Goal: Information Seeking & Learning: Learn about a topic

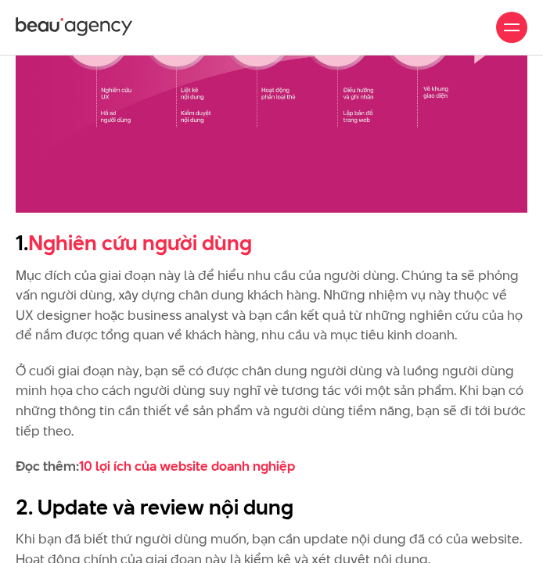
scroll to position [1897, 0]
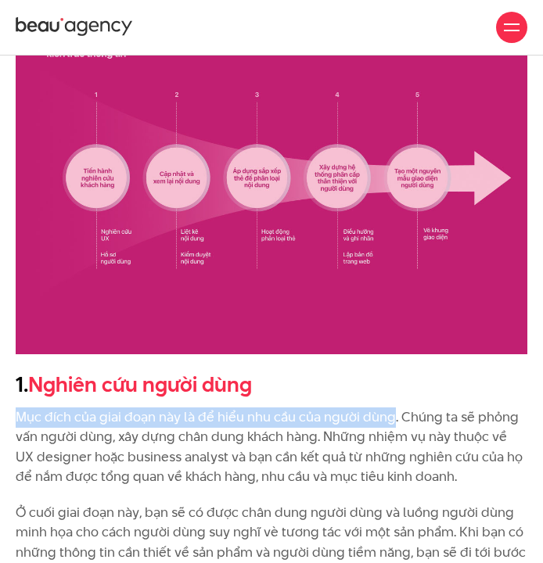
drag, startPoint x: 16, startPoint y: 401, endPoint x: 390, endPoint y: 403, distance: 374.8
click at [390, 408] on p "Mục đích của giai đoạn này là để hiểu nhu cầu của người dùng. Chúng ta sẽ phỏng…" at bounding box center [272, 448] width 512 height 80
copy p "Mục đích của giai đoạn này là để hiểu nhu cầu của người dùng"
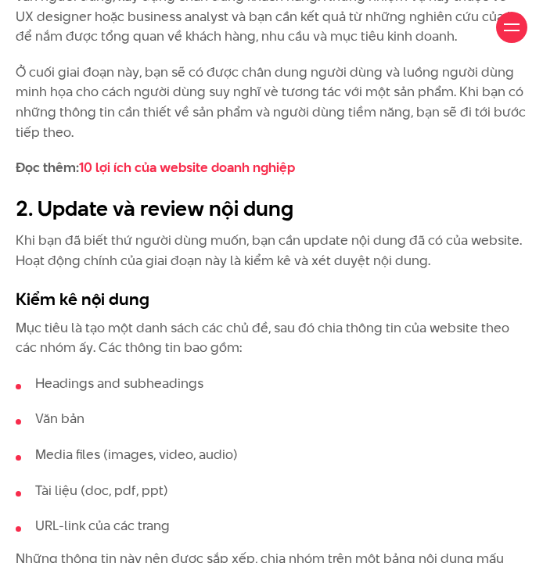
scroll to position [2387, 0]
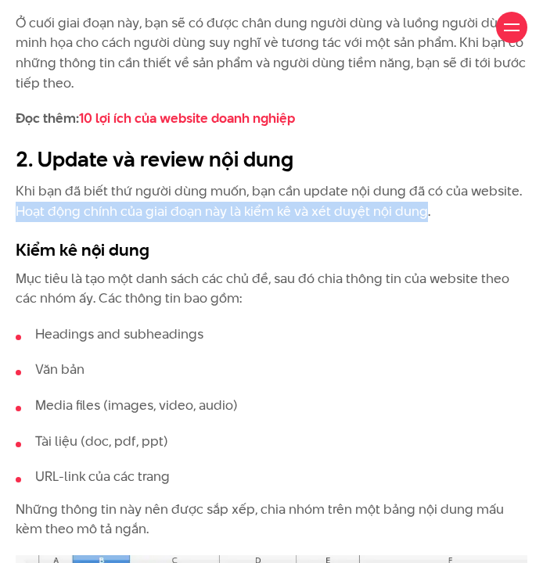
drag, startPoint x: 18, startPoint y: 192, endPoint x: 422, endPoint y: 197, distance: 404.5
click at [422, 197] on p "Khi bạn đã biết thứ người dùng muốn, bạn cần update nội dung đã có của website.…" at bounding box center [272, 202] width 512 height 40
copy p "Hoạt động chính của giai đoạn này là kiểm kê và xét duyệt nội dung"
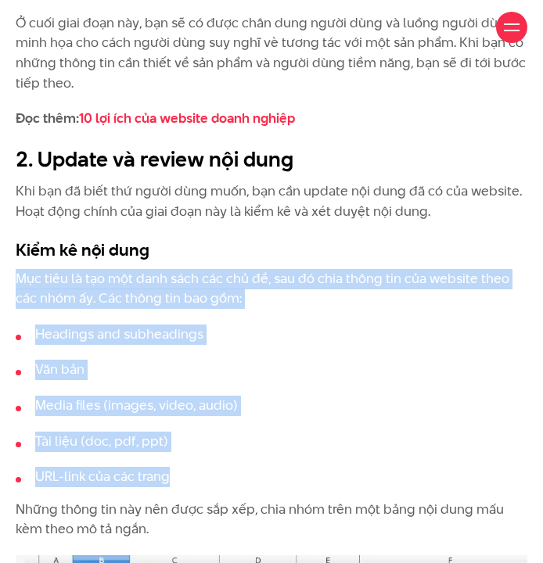
drag, startPoint x: 20, startPoint y: 258, endPoint x: 174, endPoint y: 448, distance: 244.7
copy div "Mục tiêu là tạo một danh sách các chủ đề, sau đó chia thông tin của website the…"
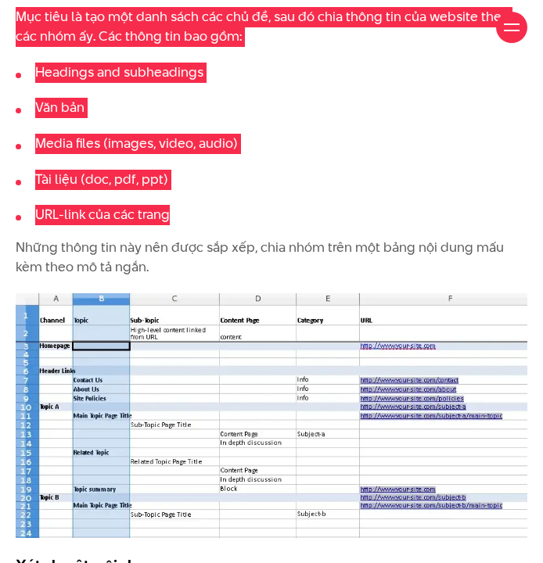
scroll to position [2925, 0]
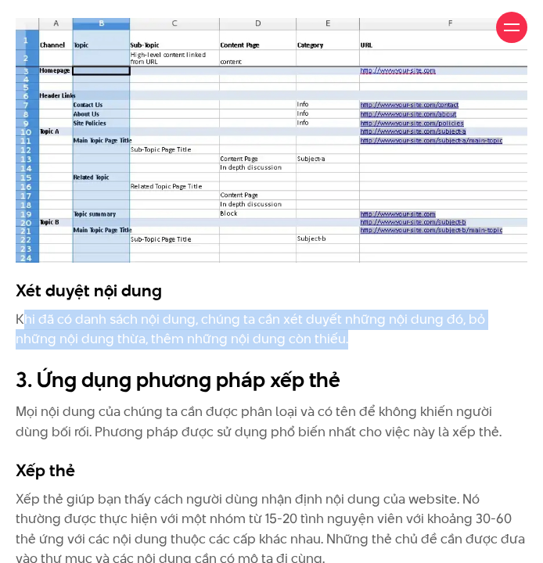
drag, startPoint x: 20, startPoint y: 298, endPoint x: 315, endPoint y: 311, distance: 294.5
click at [315, 311] on p "Khi đã có danh sách nội dung, chúng ta cần xét duyết những nội dung đó, bỏ nhữn…" at bounding box center [272, 330] width 512 height 40
click at [28, 310] on p "Khi đã có danh sách nội dung, chúng ta cần xét duyết những nội dung đó, bỏ nhữn…" at bounding box center [272, 330] width 512 height 40
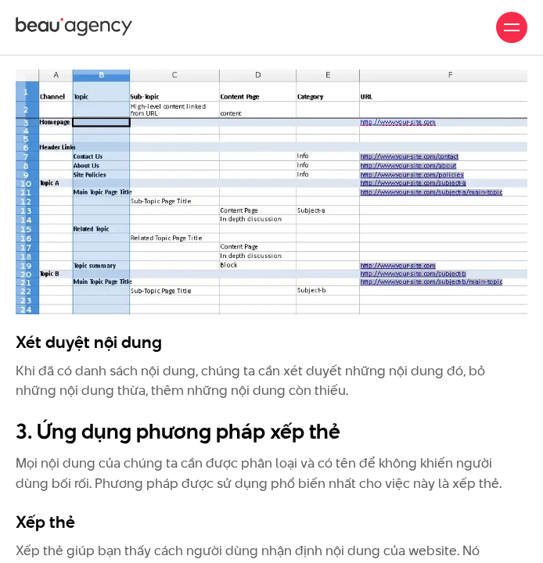
scroll to position [2826, 0]
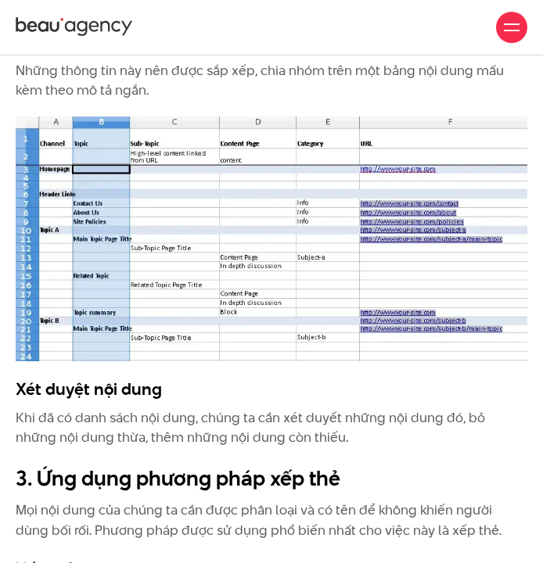
click at [221, 211] on img at bounding box center [272, 239] width 512 height 245
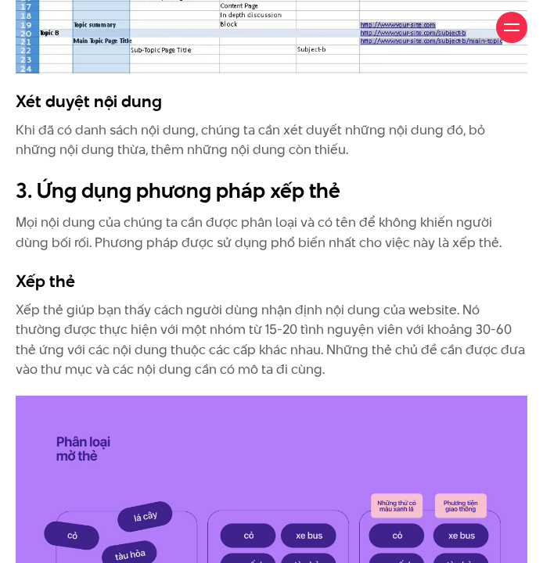
scroll to position [3131, 0]
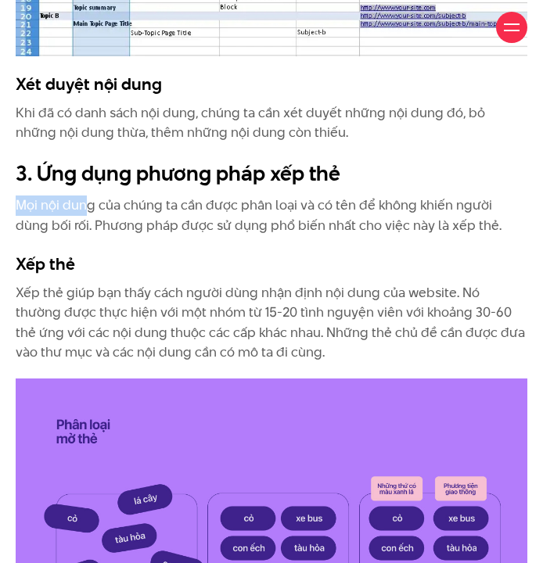
drag, startPoint x: 19, startPoint y: 180, endPoint x: 83, endPoint y: 180, distance: 64.2
click at [83, 196] on p "Mọi nội dung của chúng ta cần được phân loại và có tên để không khiến người dùn…" at bounding box center [272, 216] width 512 height 40
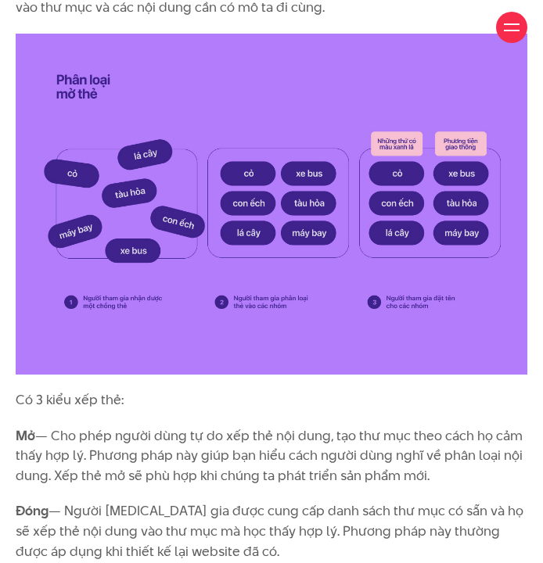
scroll to position [3686, 0]
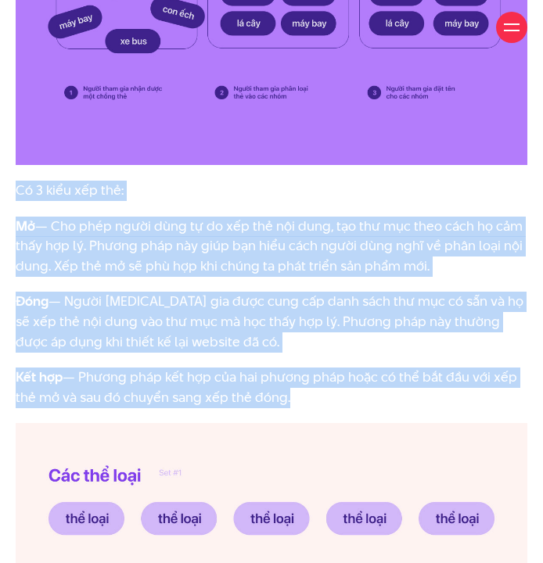
drag, startPoint x: 17, startPoint y: 160, endPoint x: 289, endPoint y: 360, distance: 337.4
copy div "Có 3 kiểu xếp thẻ: Mở — Cho phép người dùng tự do xếp thẻ nội dung, tạo thư mục…"
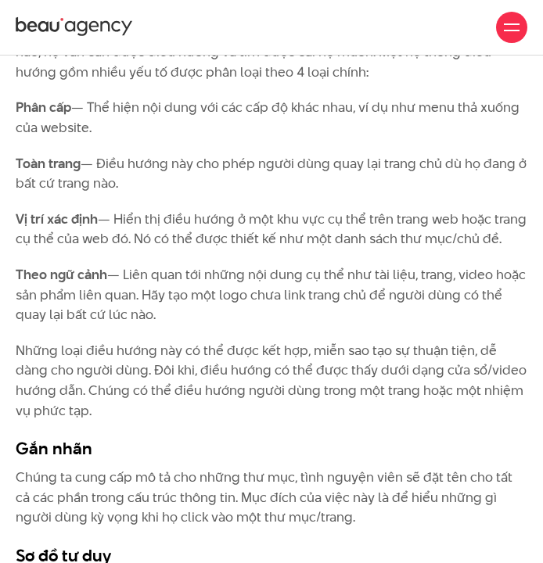
scroll to position [4609, 0]
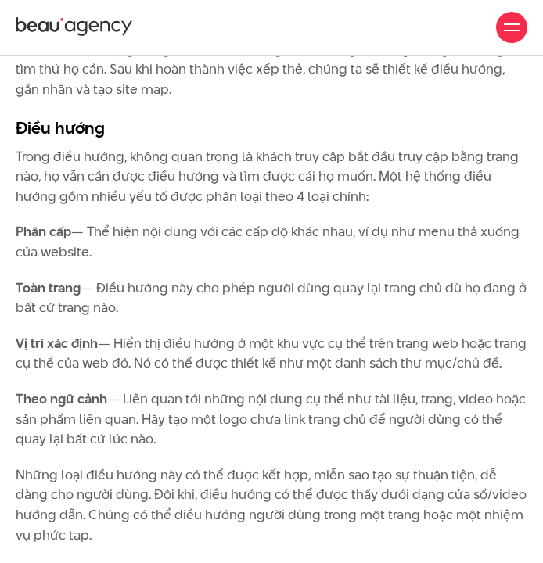
drag, startPoint x: 18, startPoint y: 92, endPoint x: 153, endPoint y: 392, distance: 328.8
click at [153, 392] on div "Cấu trúc thông tin - Information Architecture cho website là gì? Khi bạn tới mộ…" at bounding box center [272, 95] width 512 height 7431
copy div "Lore ipsum Dolor sita conse, adipi elit seddo ei tempo inci utl etd mag aliq en…"
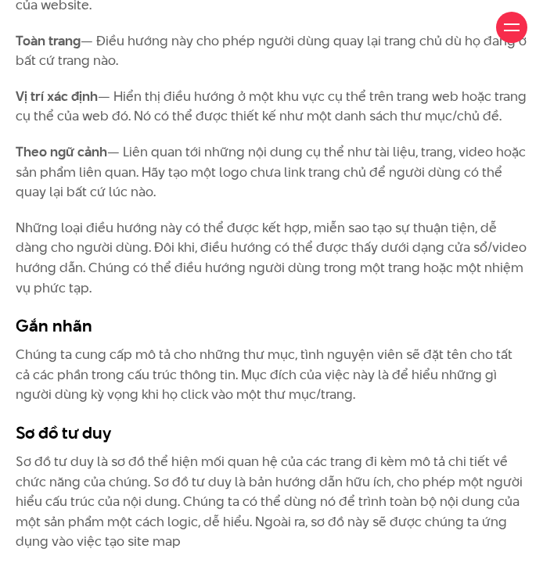
scroll to position [4886, 0]
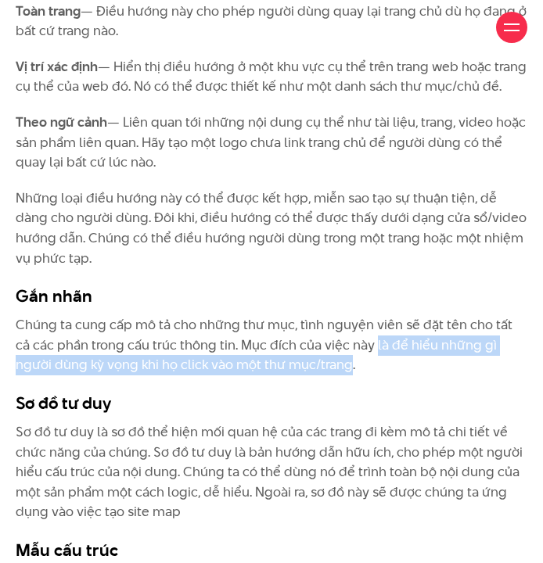
drag, startPoint x: 358, startPoint y: 299, endPoint x: 311, endPoint y: 321, distance: 51.1
click at [311, 321] on p "Chúng ta cung cấp mô tả cho những thư mục, tình nguyện viên sẽ đặt tên cho tất …" at bounding box center [272, 345] width 512 height 60
copy p "là để hiểu những gì người dùng kỳ vọng khi họ click vào một thư mục/trang"
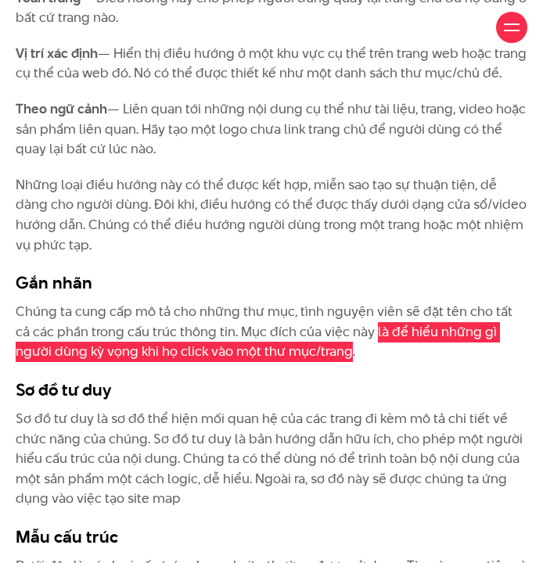
scroll to position [4913, 0]
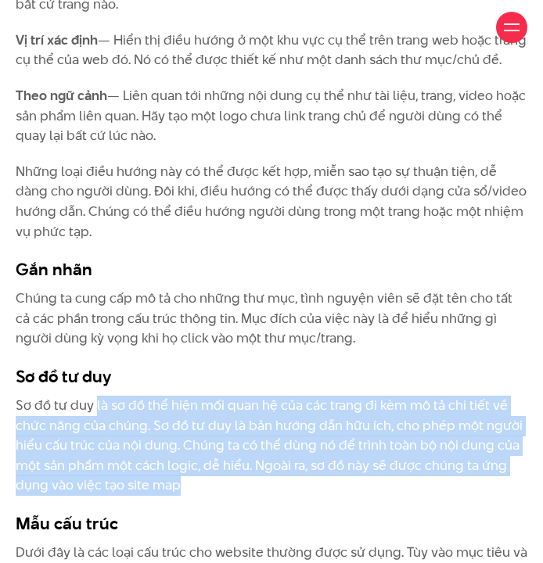
drag, startPoint x: 97, startPoint y: 361, endPoint x: 185, endPoint y: 437, distance: 115.9
click at [185, 437] on p "Sơ đồ tư duy là sơ đồ thể hiện mối quan hệ của các trang đi kèm mô tả chi tiết …" at bounding box center [272, 446] width 512 height 100
copy p "là sơ đồ thể hiện mối quan hệ của các trang đi kèm mô tả chi tiết về chức năng …"
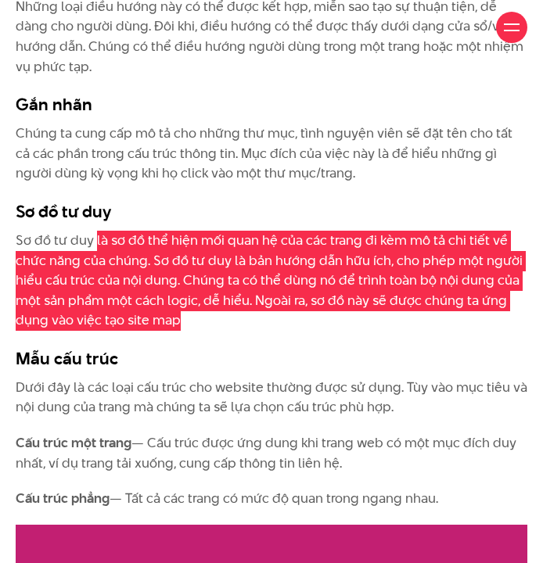
scroll to position [5137, 0]
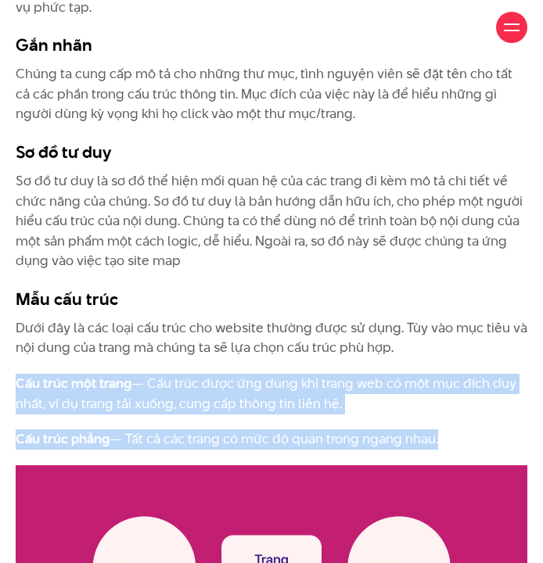
drag, startPoint x: 16, startPoint y: 334, endPoint x: 437, endPoint y: 391, distance: 424.8
copy div "Cấu trúc một trang — Cấu trúc được ứng dung khi trang web có một mục đích duy n…"
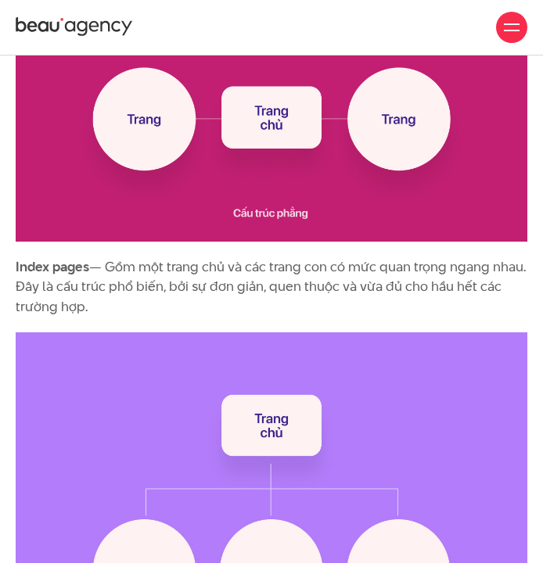
scroll to position [5582, 0]
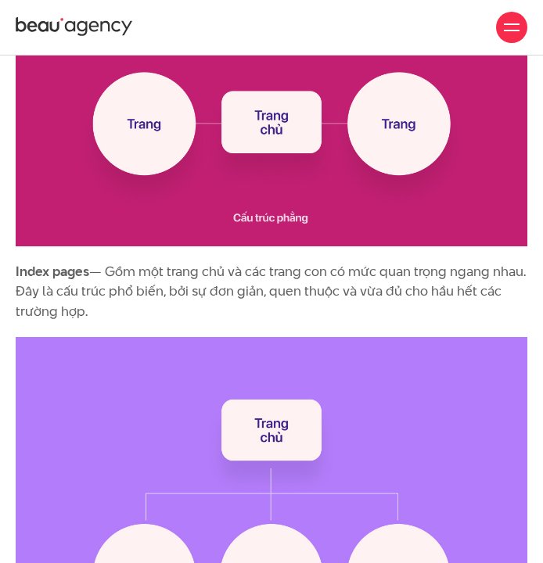
drag, startPoint x: 16, startPoint y: 221, endPoint x: 105, endPoint y: 254, distance: 95.1
click at [105, 262] on p "Index pages — Gồm một trang chủ và các trang con có mức quan trọng ngang nhau. …" at bounding box center [272, 292] width 512 height 60
copy p "Index pages — Gồm một trang chủ và các trang con có mức quan trọng ngang nhau. …"
click at [415, 358] on img at bounding box center [272, 539] width 512 height 404
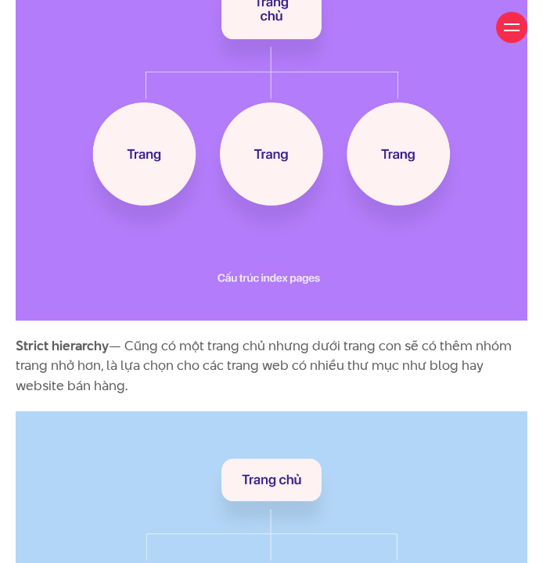
scroll to position [6054, 0]
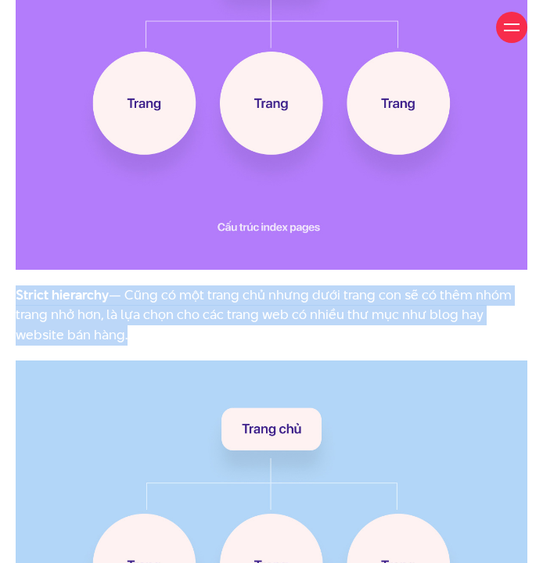
drag, startPoint x: 16, startPoint y: 243, endPoint x: 121, endPoint y: 280, distance: 111.1
click at [121, 286] on p "Strict hierarchy — Cũng có một trang chủ nhưng dưới trang con sẽ có thêm nhóm t…" at bounding box center [272, 316] width 512 height 60
copy p "Strict hierarchy — Cũng có một trang chủ nhưng dưới trang con sẽ có thêm nhóm t…"
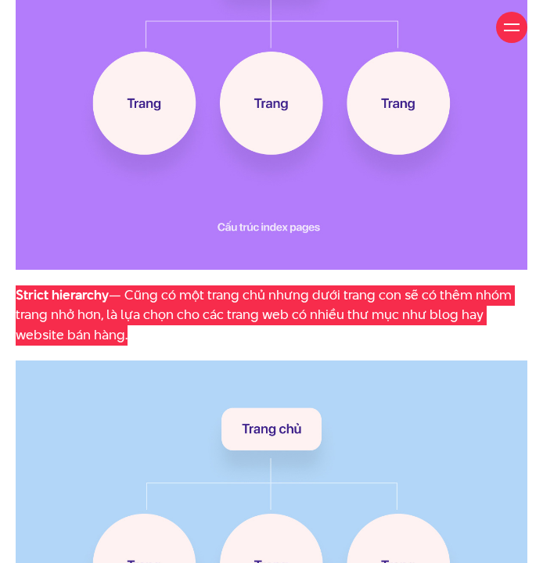
click at [354, 427] on img at bounding box center [272, 563] width 512 height 404
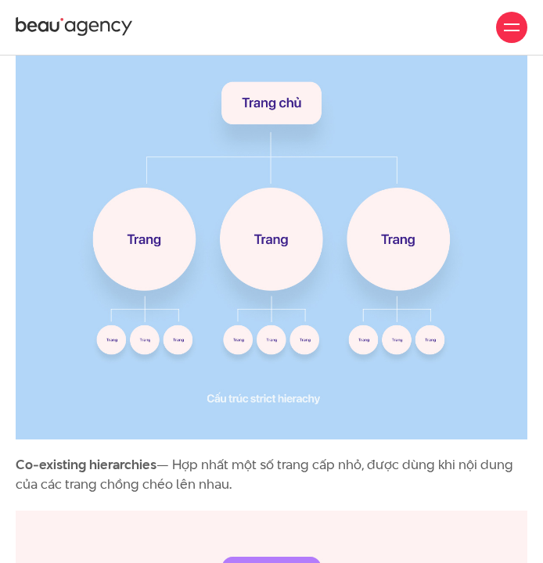
scroll to position [6203, 0]
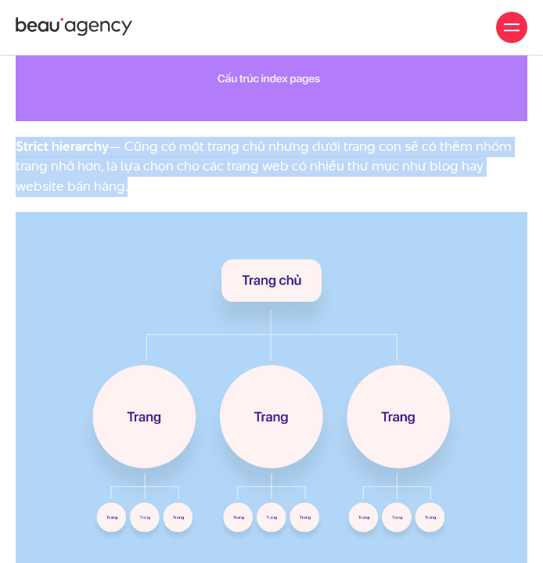
click at [451, 316] on img at bounding box center [272, 414] width 512 height 404
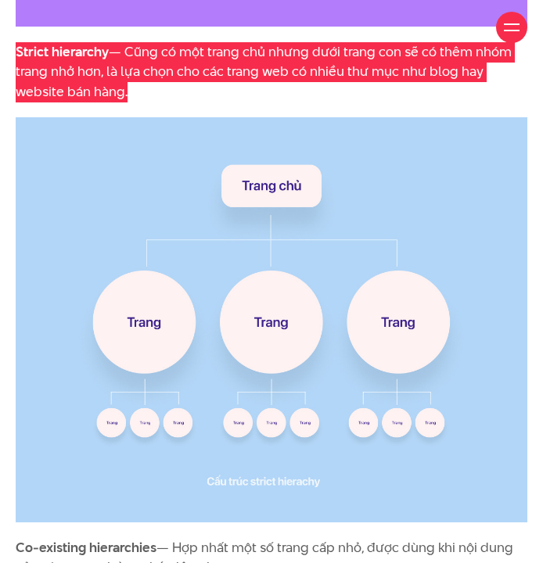
scroll to position [6570, 0]
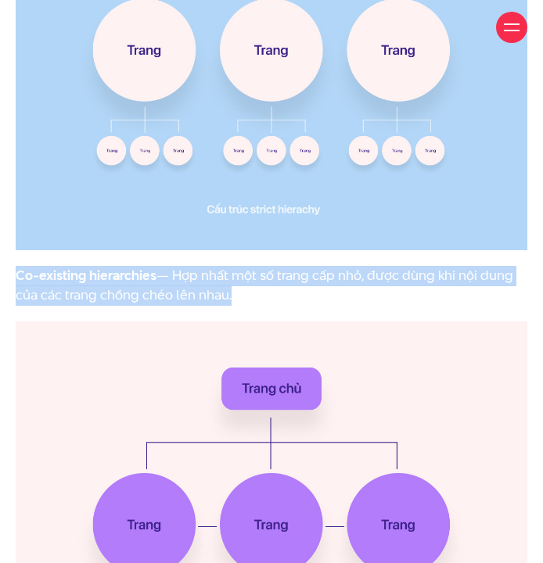
drag, startPoint x: 17, startPoint y: 221, endPoint x: 228, endPoint y: 238, distance: 211.9
click at [228, 266] on p "Co-existing hierarchies — Hợp nhất một số trang cấp nhỏ, được dùng khi nội dung…" at bounding box center [272, 286] width 512 height 40
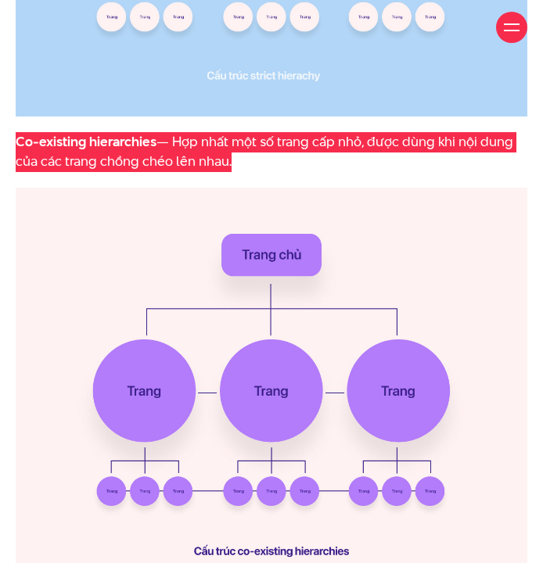
scroll to position [6846, 0]
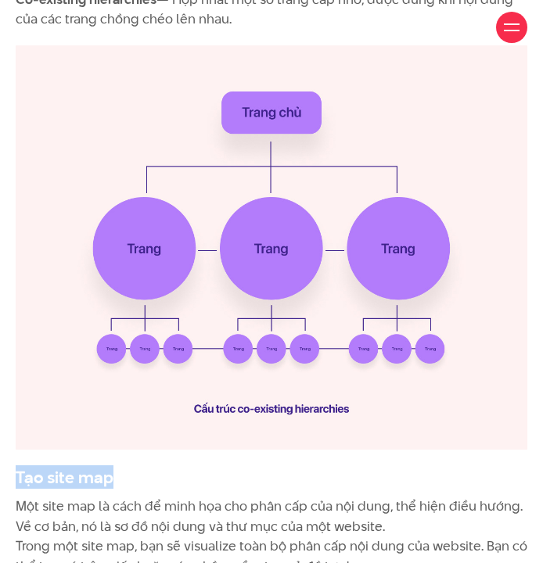
drag, startPoint x: 17, startPoint y: 422, endPoint x: 110, endPoint y: 420, distance: 92.4
click at [110, 466] on h3 "Tạo site map" at bounding box center [272, 477] width 512 height 23
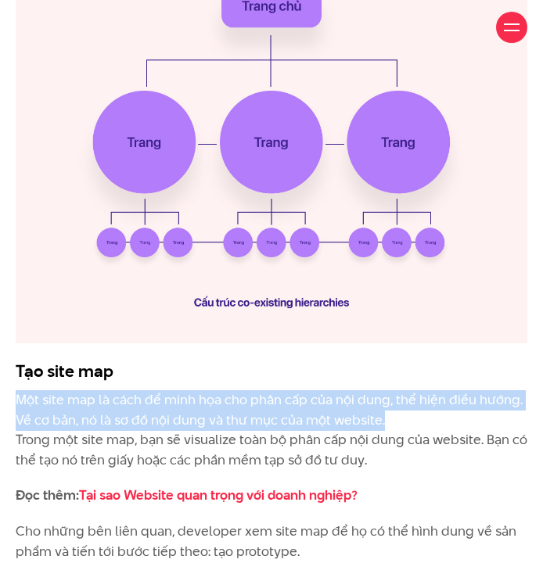
drag, startPoint x: 19, startPoint y: 343, endPoint x: 381, endPoint y: 371, distance: 363.3
click at [381, 390] on p "Một site map là cách để minh họa cho phân cấp của nội dung, thể hiện điều hướng…" at bounding box center [272, 430] width 512 height 80
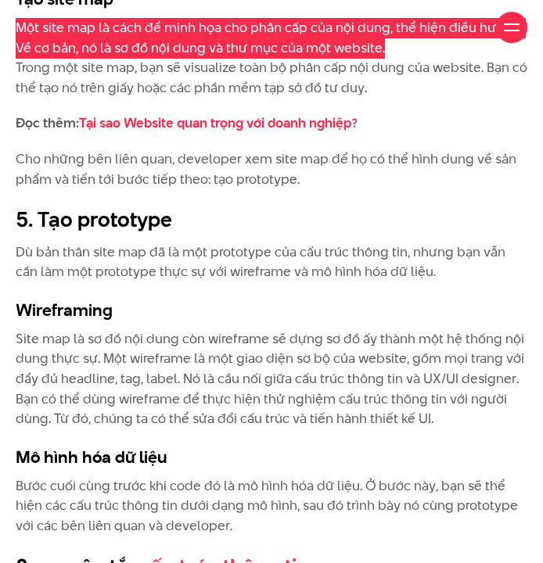
scroll to position [7328, 0]
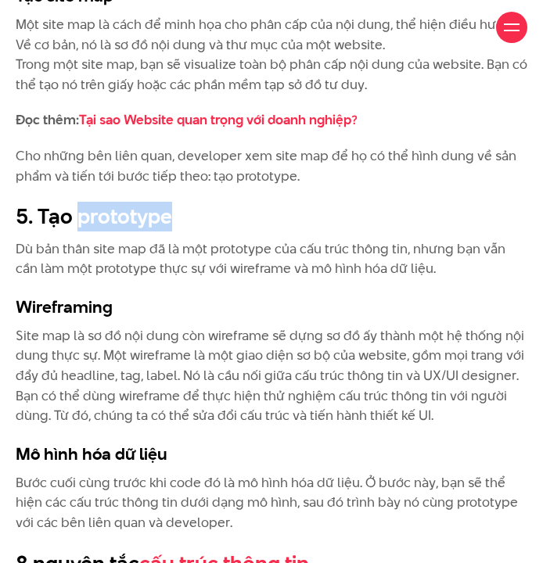
drag, startPoint x: 80, startPoint y: 161, endPoint x: 167, endPoint y: 167, distance: 87.9
click at [167, 202] on h2 "5. Tạo prototype" at bounding box center [272, 217] width 512 height 30
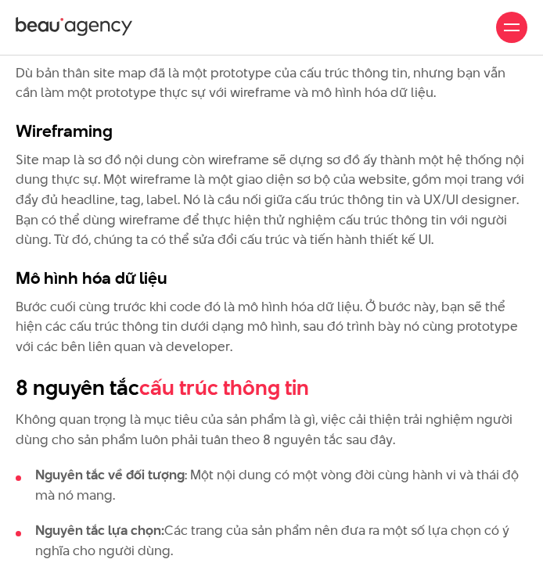
scroll to position [7408, 0]
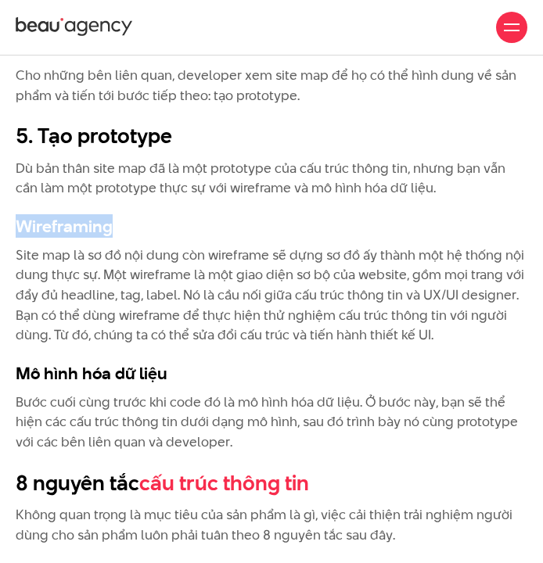
drag, startPoint x: 18, startPoint y: 167, endPoint x: 110, endPoint y: 169, distance: 91.6
click at [110, 214] on h3 "Wireframing" at bounding box center [272, 225] width 512 height 23
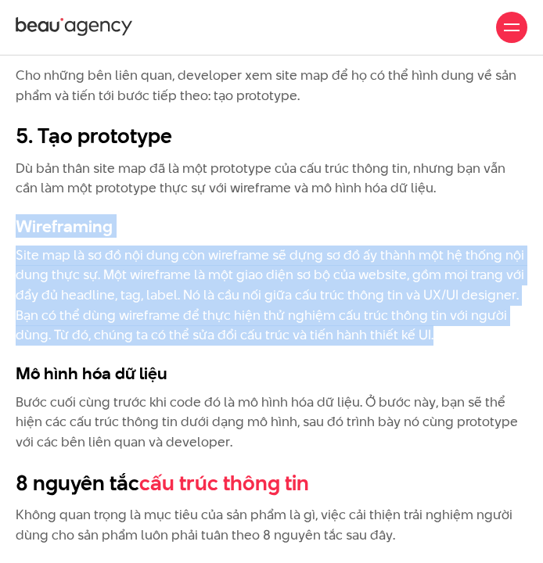
click at [455, 280] on p "Site map là sơ đồ nội dung còn wireframe sẽ dựng sơ đồ ấy thành một hệ thống nộ…" at bounding box center [272, 296] width 512 height 100
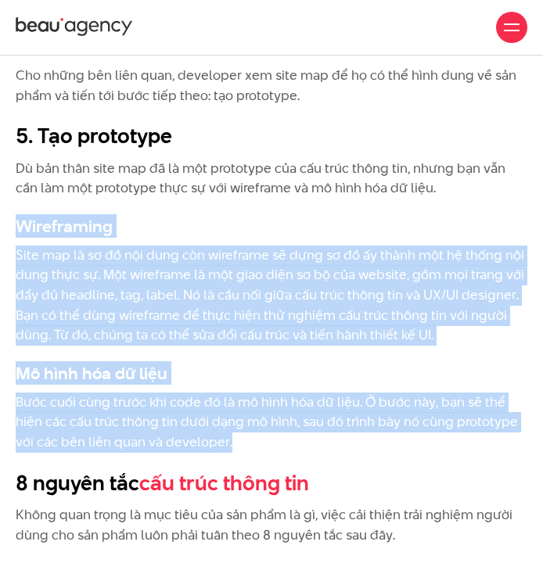
click at [377, 393] on p "Bước cuối cùng trước khi code đó là mô hình hóa dữ liệu. Ở bước này, bạn sẽ thể…" at bounding box center [272, 423] width 512 height 60
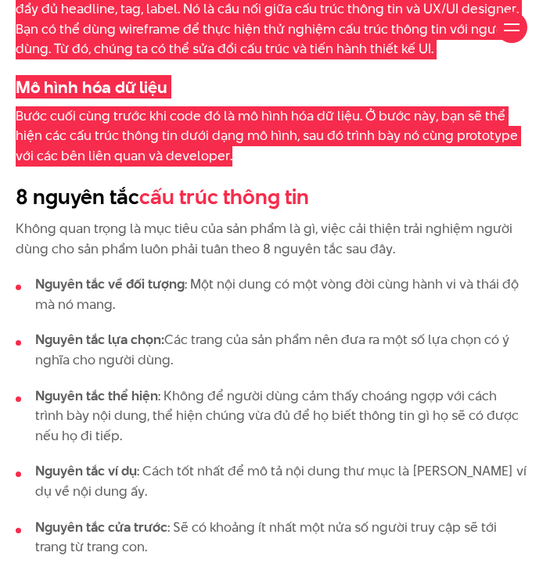
scroll to position [7698, 0]
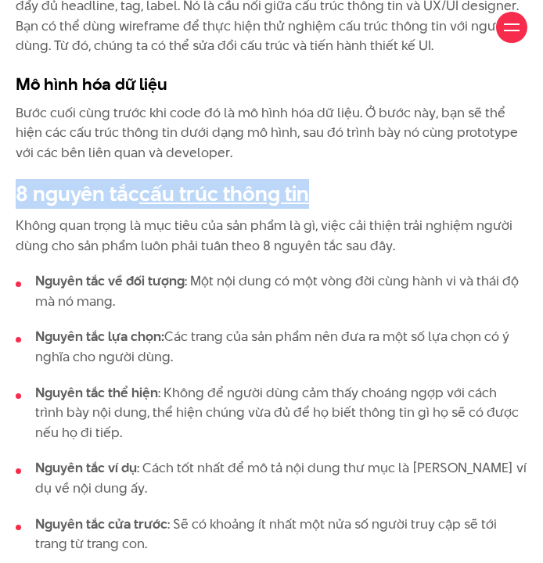
drag, startPoint x: 16, startPoint y: 132, endPoint x: 311, endPoint y: 133, distance: 294.2
click at [311, 179] on h2 "8 nguyên tắc cấu trúc thông tin" at bounding box center [272, 194] width 512 height 30
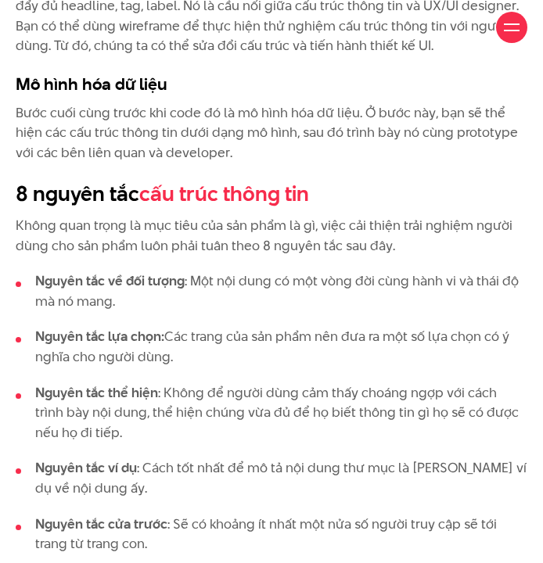
click at [241, 179] on link "cấu trúc thông tin" at bounding box center [224, 193] width 170 height 29
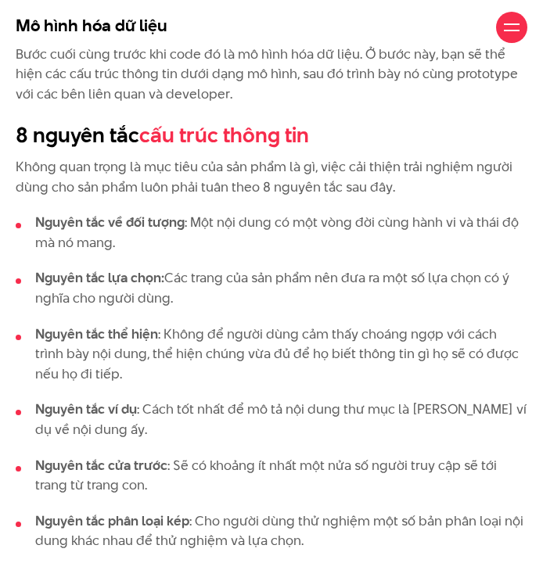
scroll to position [7771, 0]
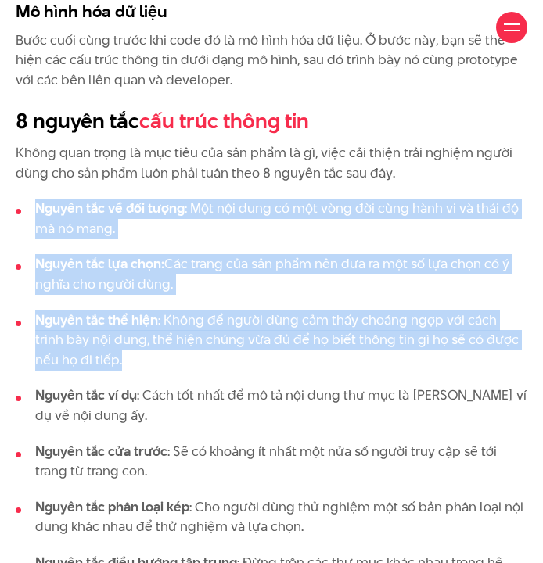
drag, startPoint x: 35, startPoint y: 148, endPoint x: 121, endPoint y: 298, distance: 173.1
click at [120, 298] on ul "Nguyên tắc về đối tượng : Một nội dung có một vòng đời cùng hành vi và thái độ …" at bounding box center [272, 424] width 512 height 450
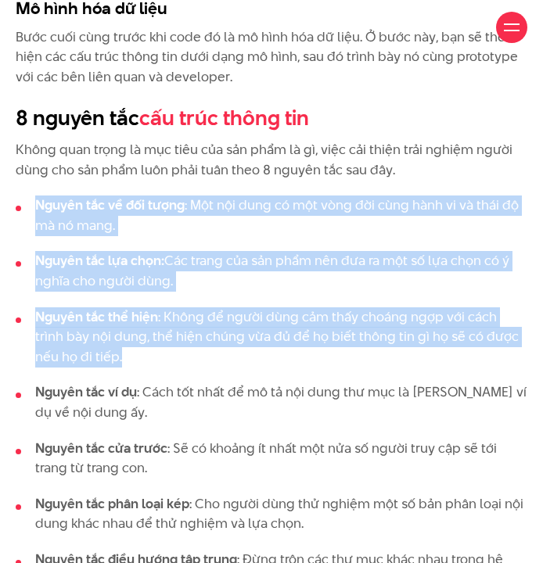
scroll to position [8043, 0]
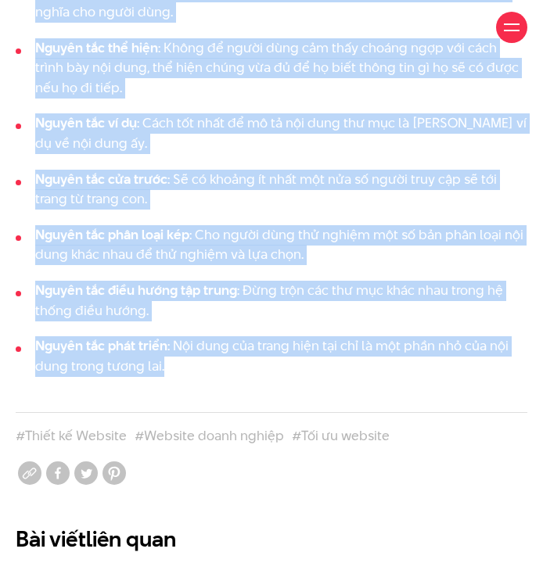
click at [185, 336] on li "Nguyên tắc phát triển : Nội dung của trang hiện tại chỉ là một phần nhỏ của nội…" at bounding box center [272, 356] width 512 height 40
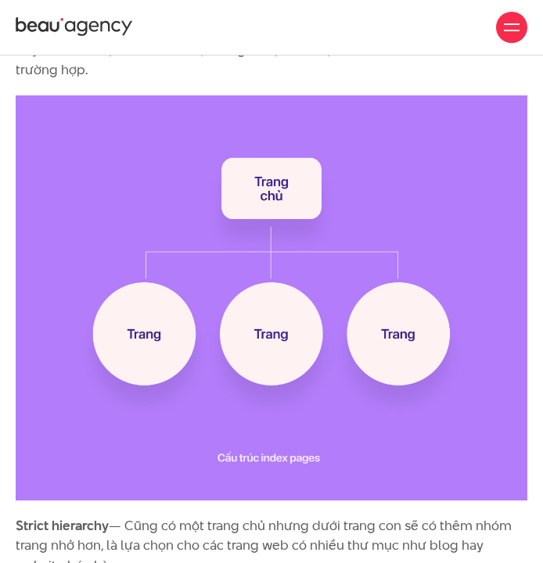
scroll to position [5054, 0]
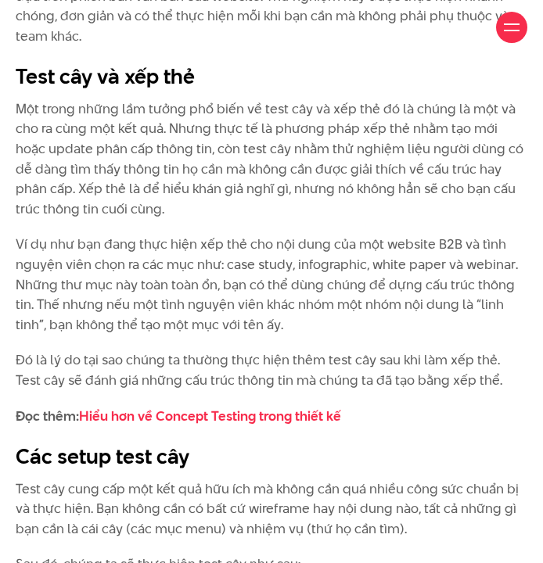
scroll to position [2172, 0]
